Goal: Ask a question

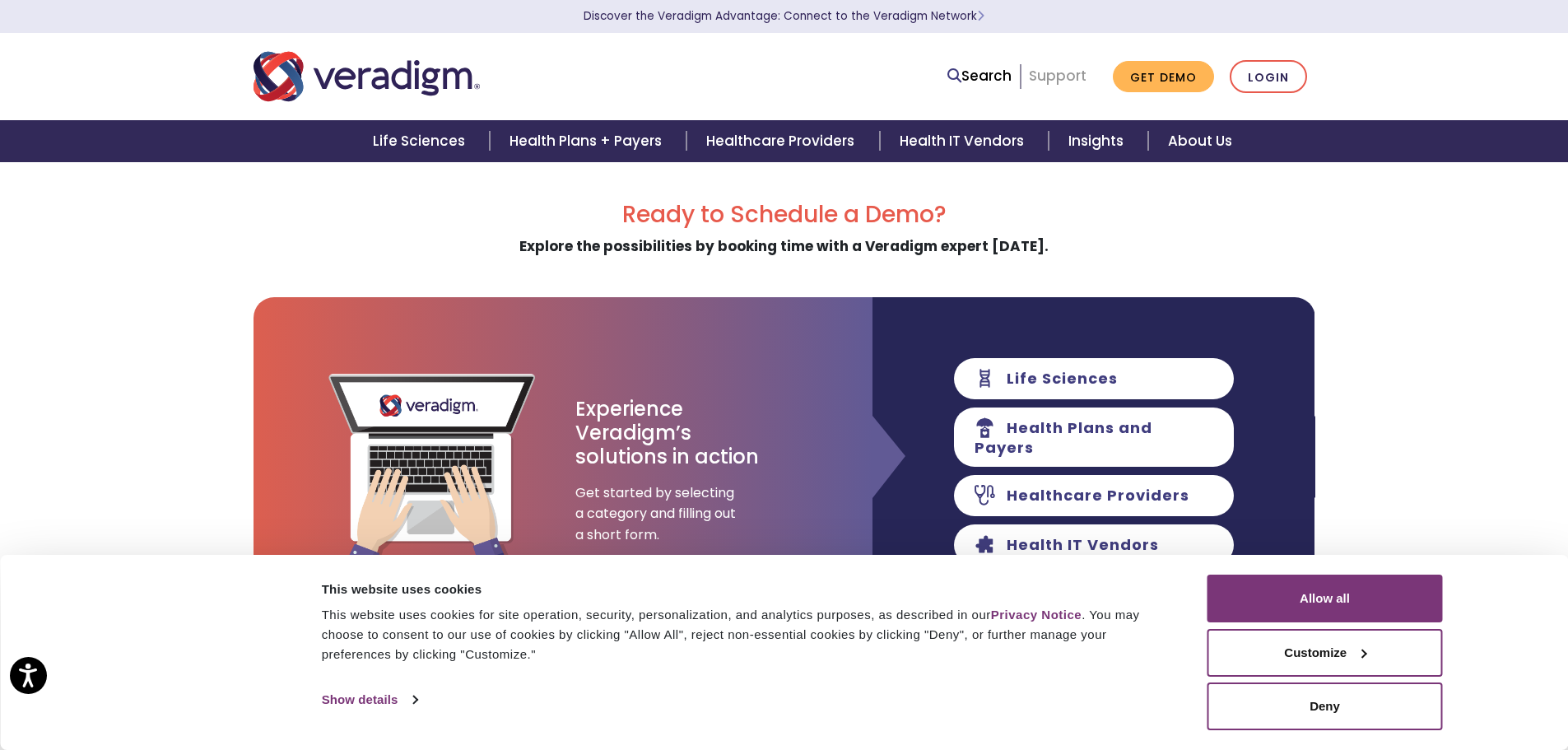
click at [1071, 70] on link "Support" at bounding box center [1057, 76] width 58 height 20
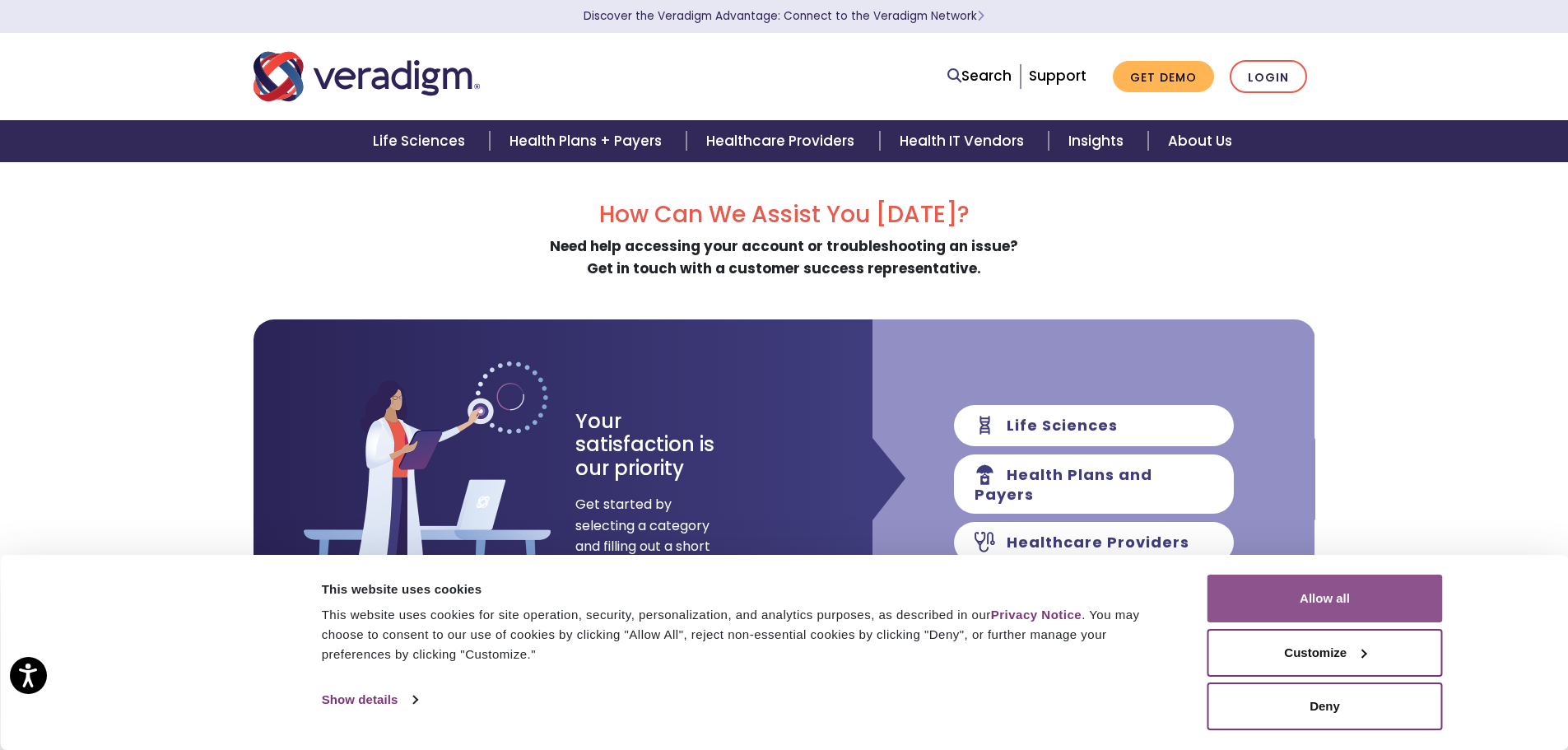
click at [1313, 588] on button "Allow all" at bounding box center [1324, 598] width 235 height 48
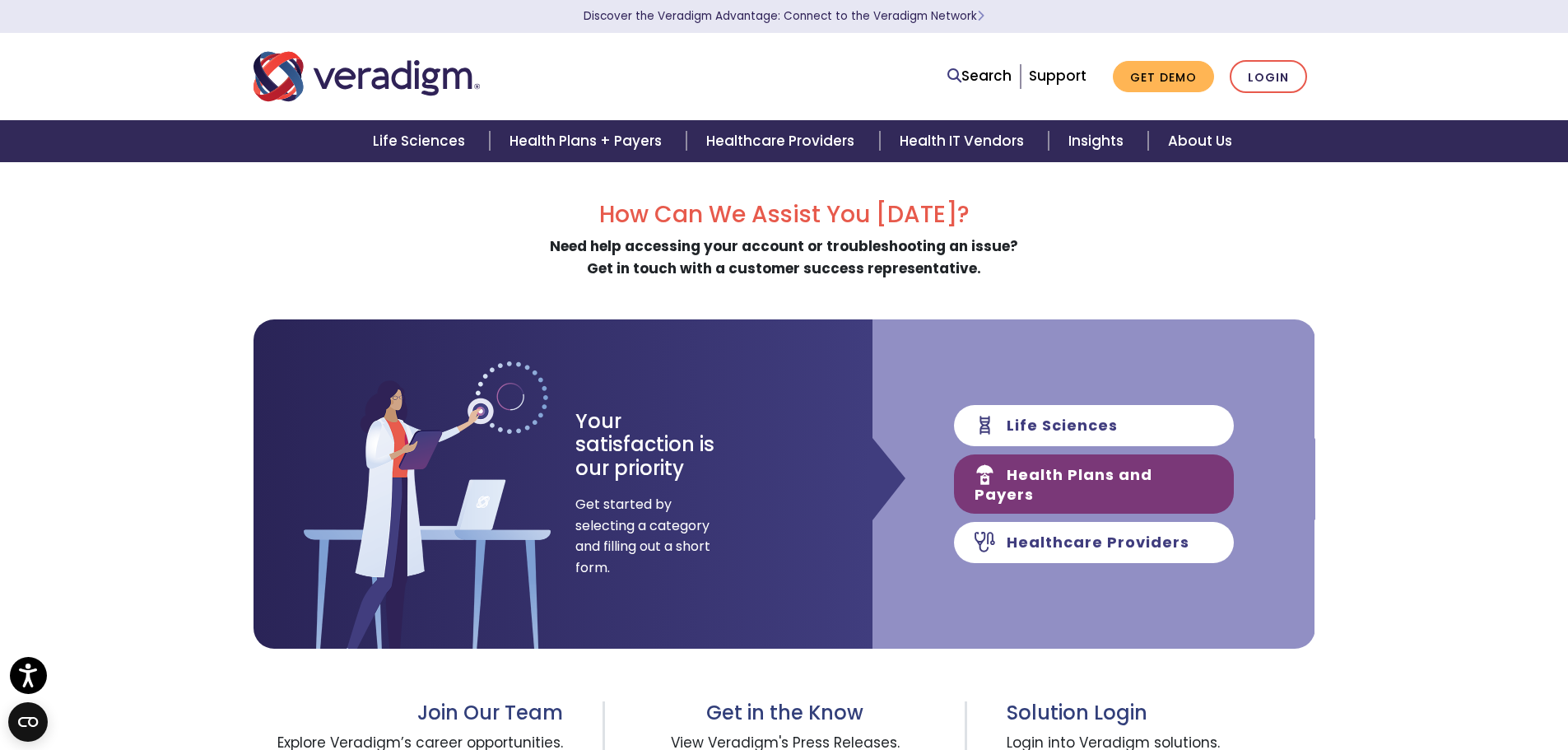
click at [1133, 485] on link "Health Plans and Payers" at bounding box center [1093, 484] width 280 height 59
